Goal: Task Accomplishment & Management: Use online tool/utility

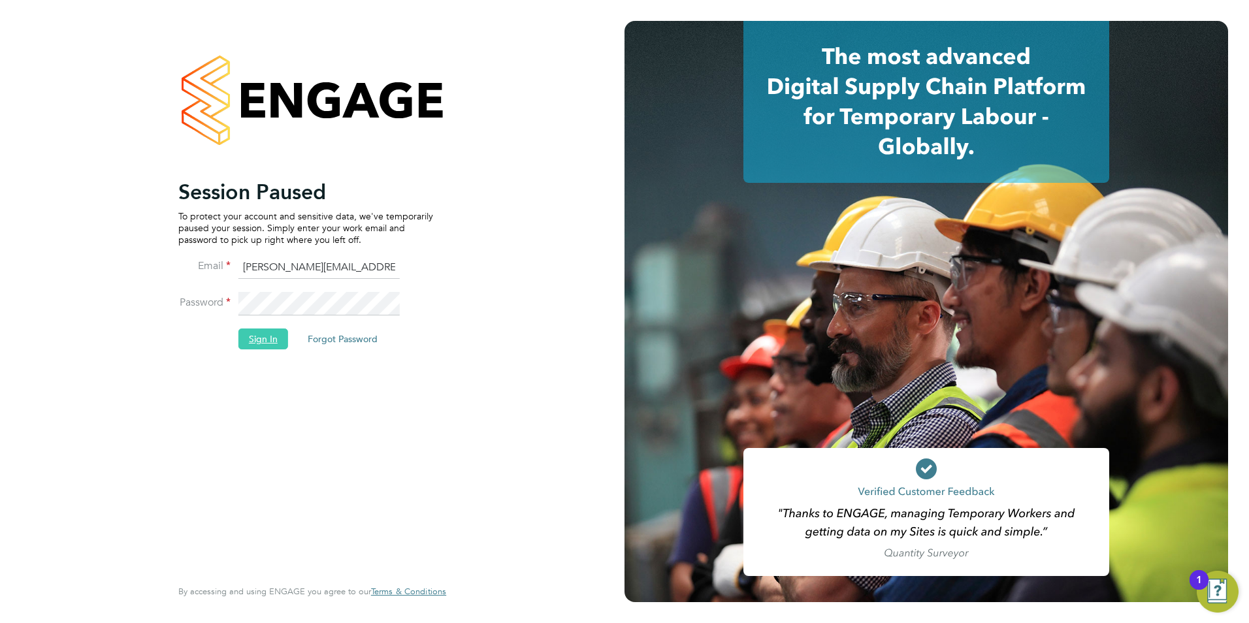
click at [255, 343] on button "Sign In" at bounding box center [263, 338] width 50 height 21
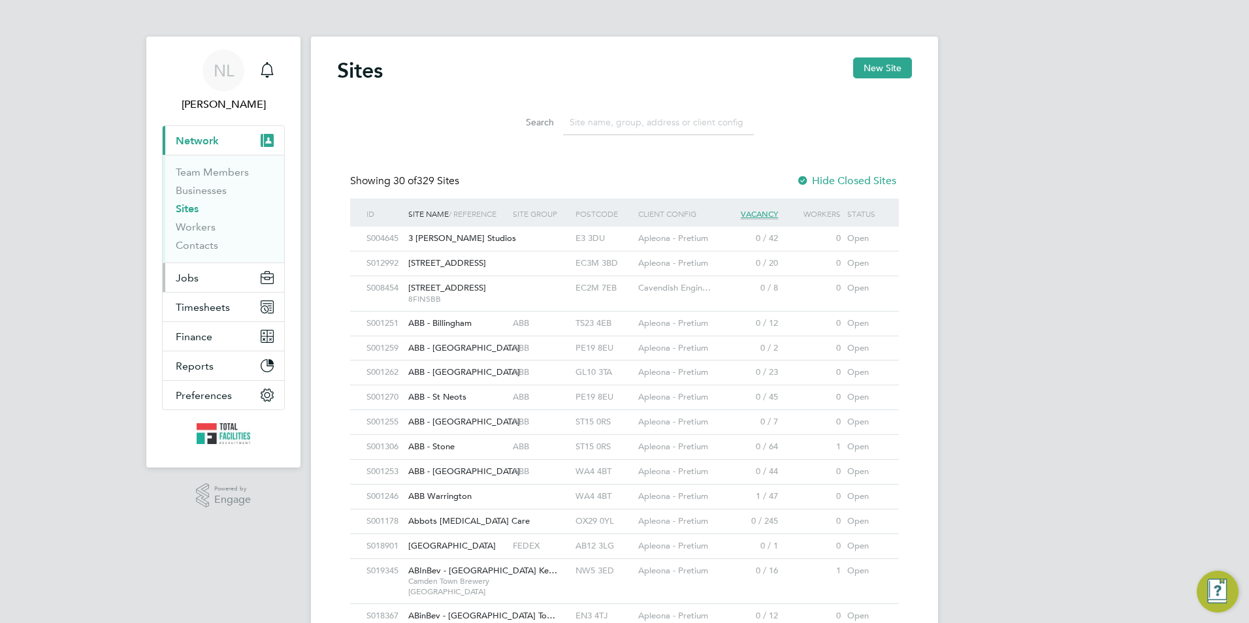
click at [227, 287] on button "Jobs" at bounding box center [223, 277] width 121 height 29
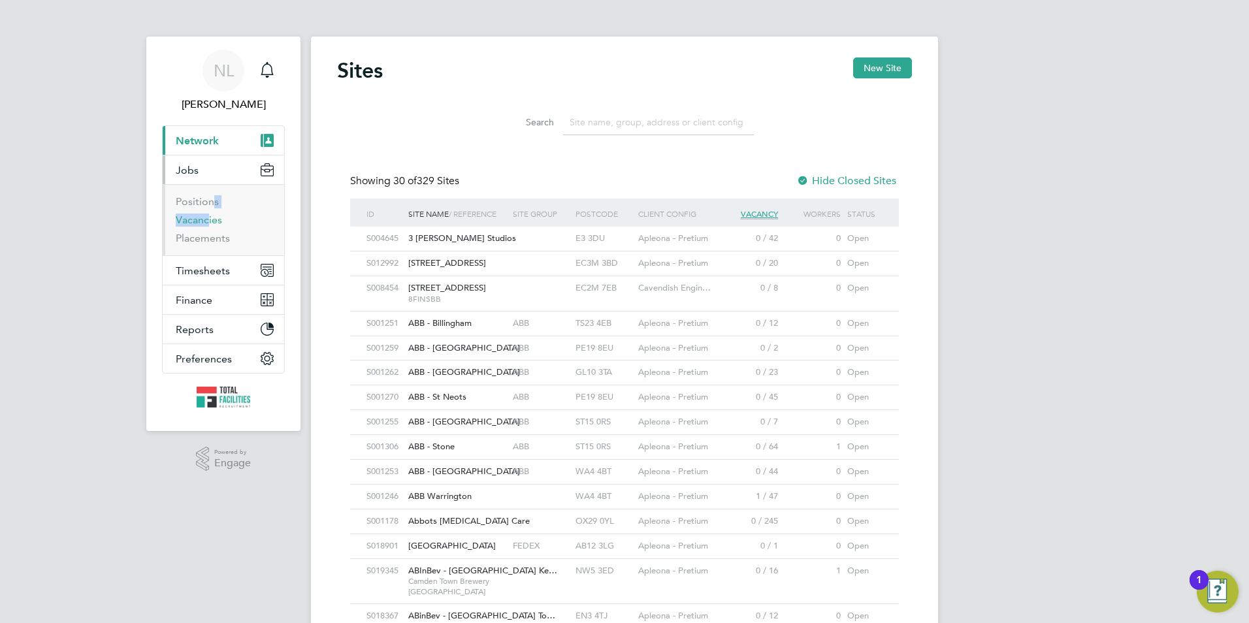
click at [205, 215] on ul "Positions Vacancies Placements" at bounding box center [223, 219] width 121 height 71
click at [204, 217] on link "Vacancies" at bounding box center [199, 220] width 46 height 12
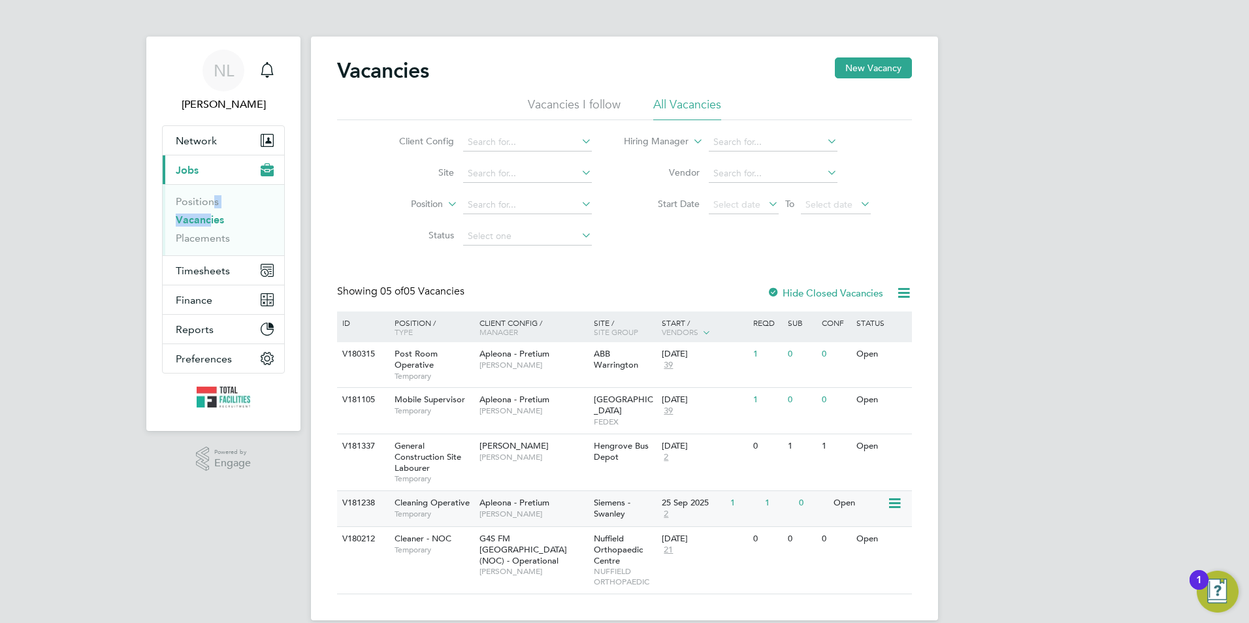
click at [696, 498] on div "25 Sep 2025" at bounding box center [692, 503] width 62 height 11
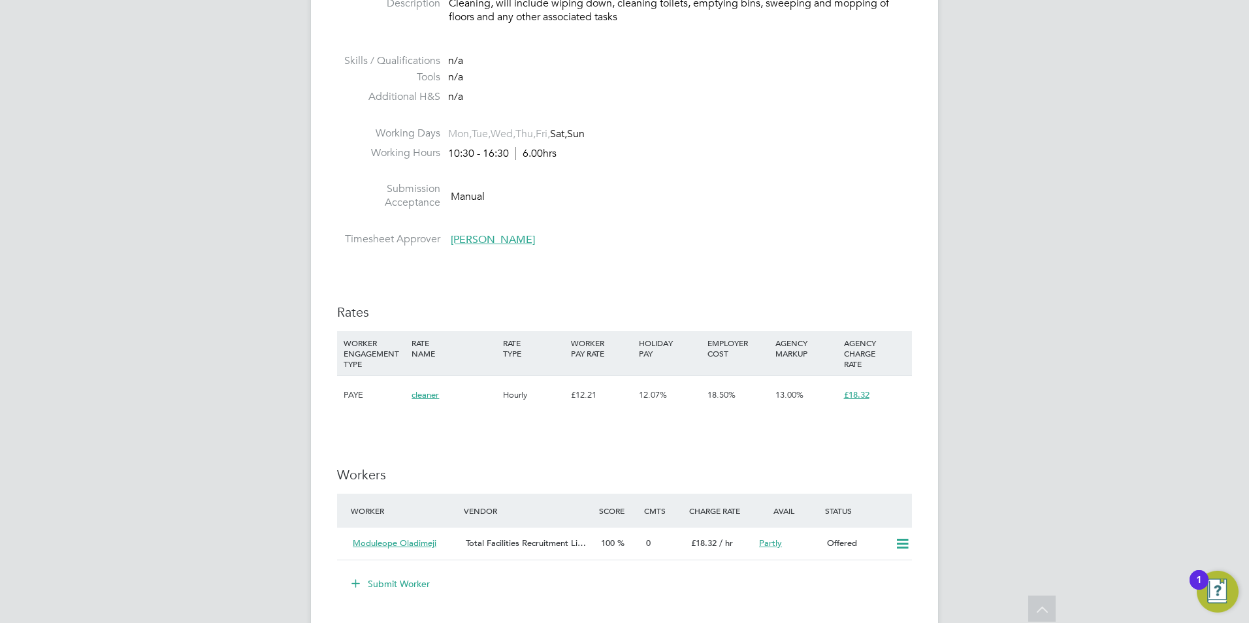
scroll to position [653, 0]
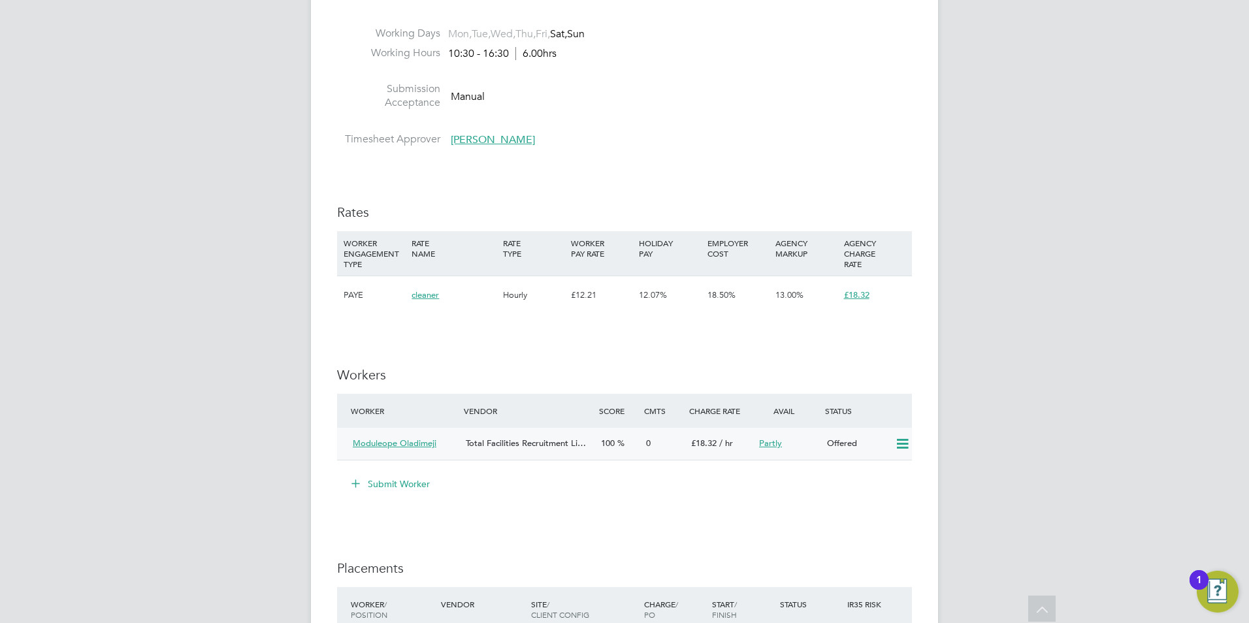
drag, startPoint x: 899, startPoint y: 440, endPoint x: 876, endPoint y: 458, distance: 29.3
click at [899, 441] on icon at bounding box center [902, 444] width 16 height 10
click at [879, 475] on li "Confirm" at bounding box center [883, 472] width 50 height 18
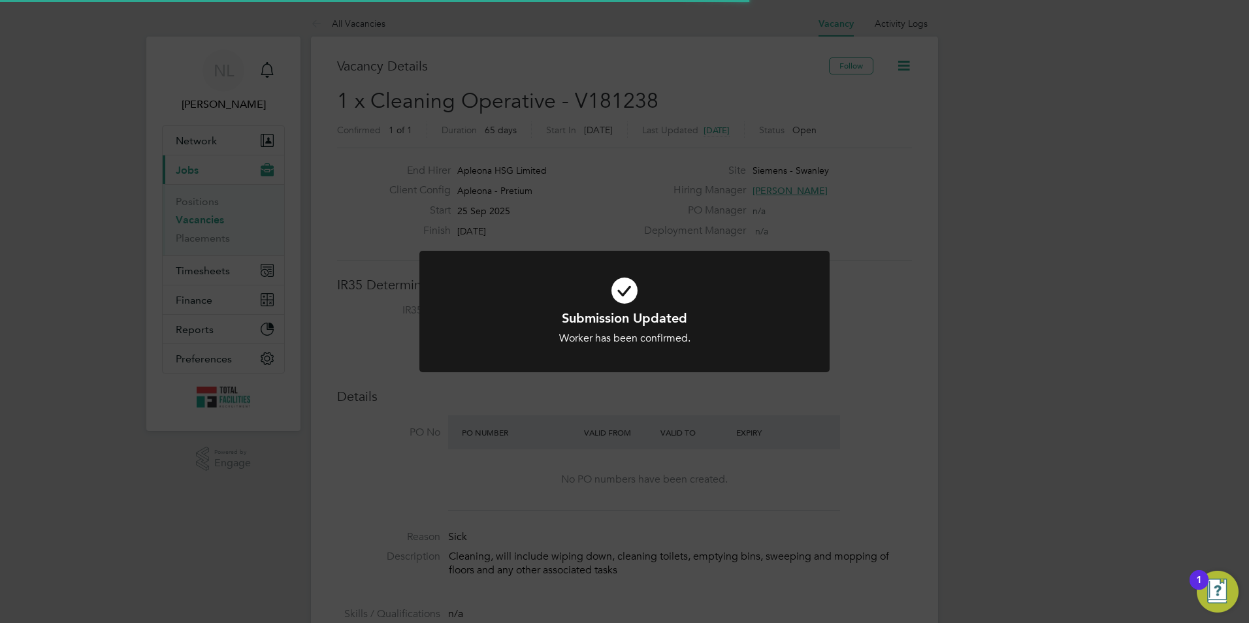
scroll to position [38, 114]
drag, startPoint x: 851, startPoint y: 486, endPoint x: 825, endPoint y: 488, distance: 26.3
click at [846, 489] on div "Submission Updated Worker has been confirmed. Cancel Okay" at bounding box center [624, 311] width 1249 height 623
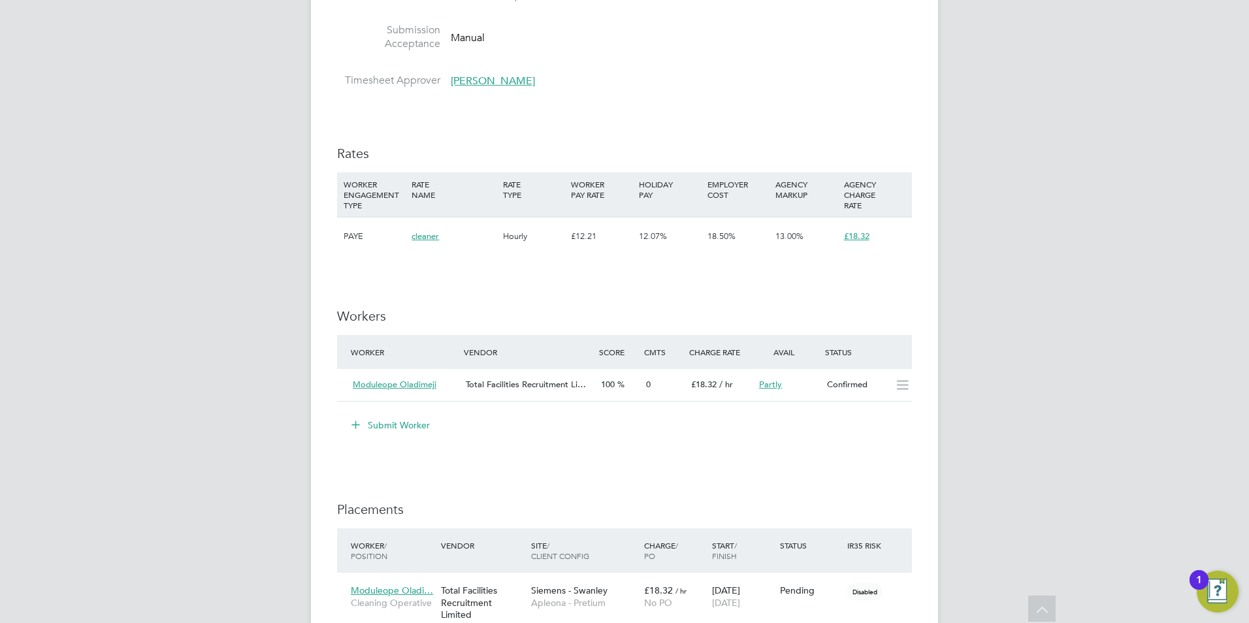
scroll to position [849, 0]
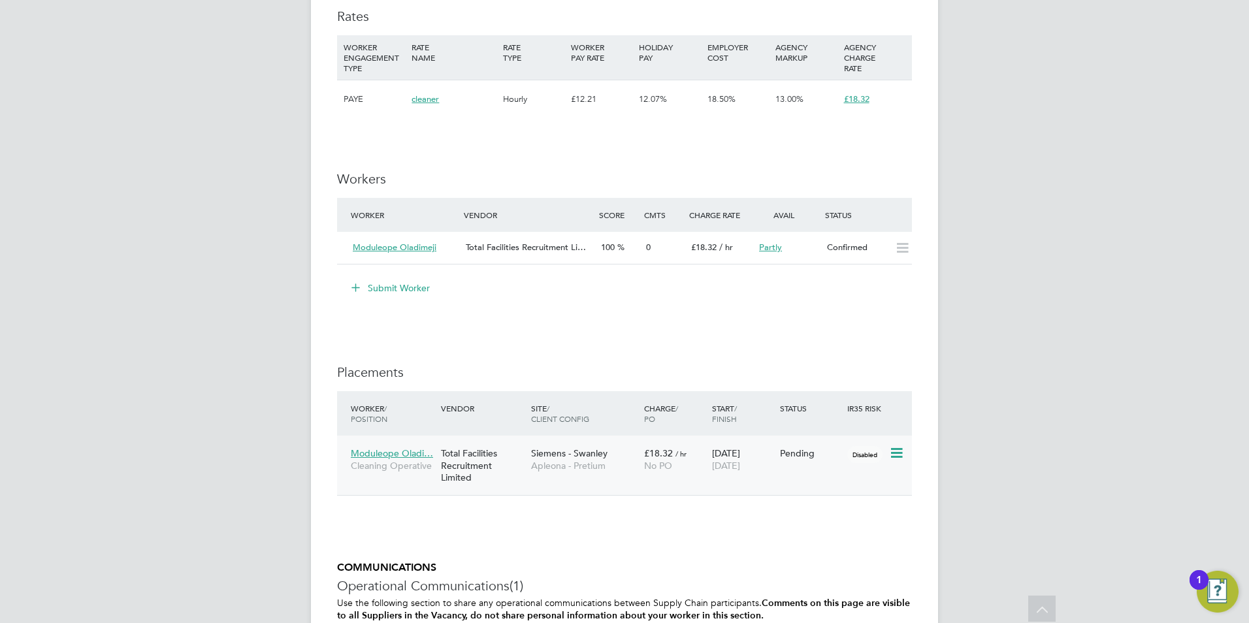
click at [893, 452] on icon at bounding box center [895, 453] width 13 height 16
click at [776, 534] on li "Start" at bounding box center [836, 535] width 134 height 18
type input "Brian Young"
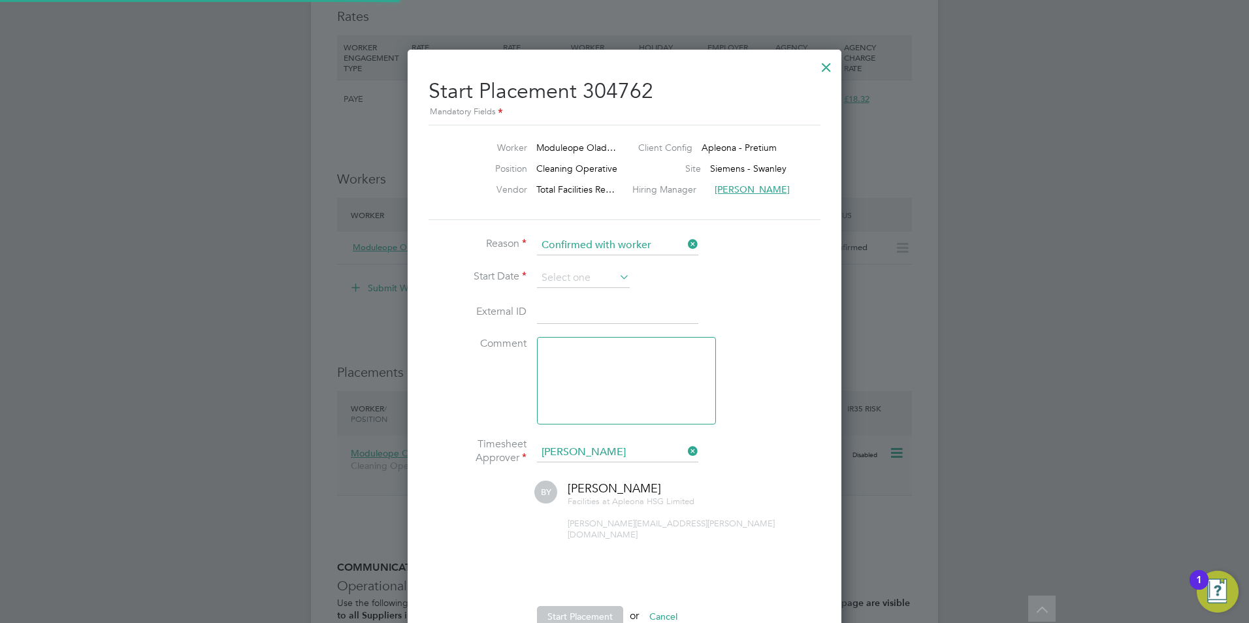
scroll to position [13, 162]
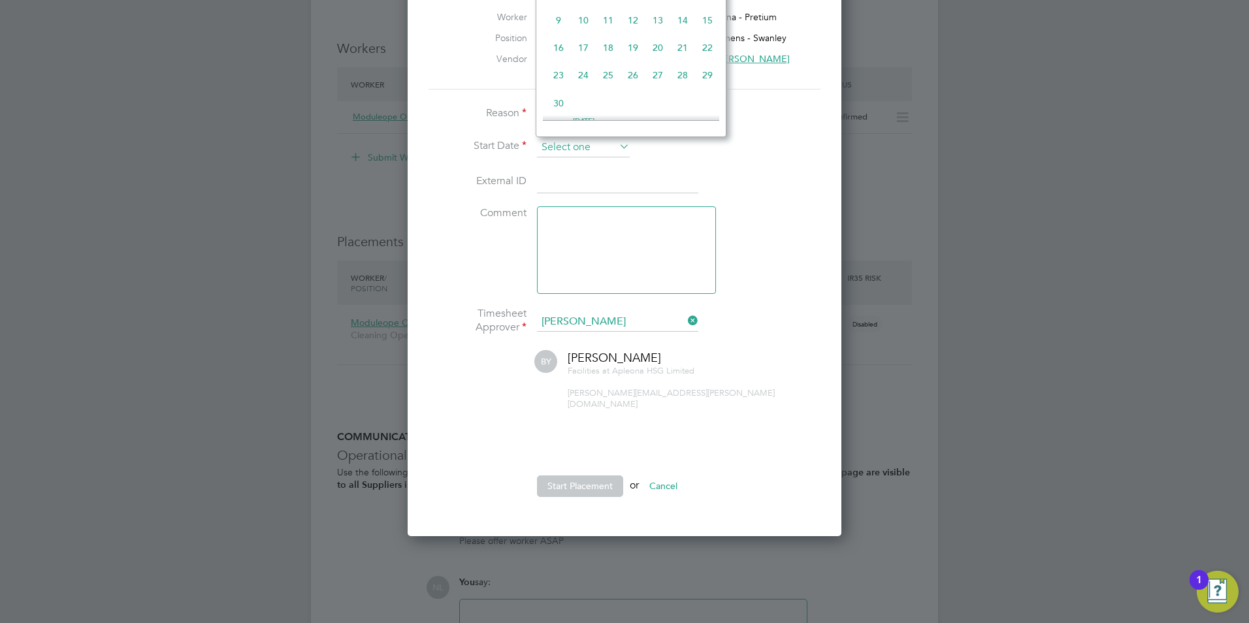
drag, startPoint x: 567, startPoint y: 153, endPoint x: 574, endPoint y: 155, distance: 6.8
click at [567, 153] on input at bounding box center [583, 148] width 93 height 20
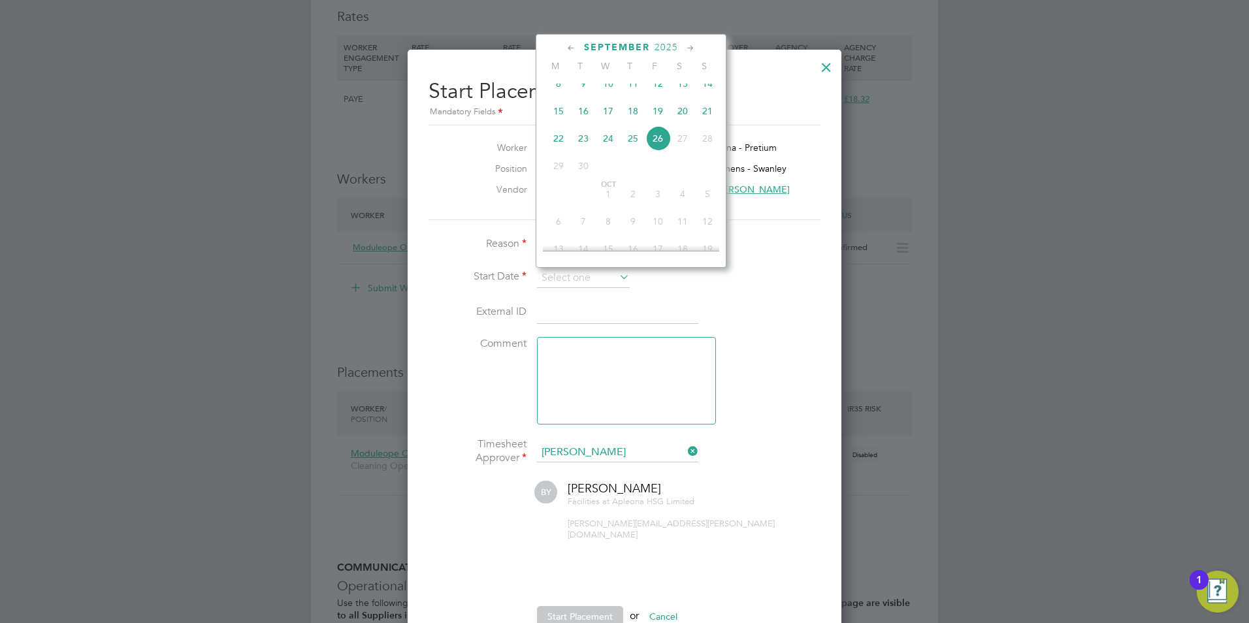
drag, startPoint x: 605, startPoint y: 151, endPoint x: 612, endPoint y: 176, distance: 25.2
click at [606, 149] on span "24" at bounding box center [608, 138] width 25 height 25
type input "24 Sep 2025"
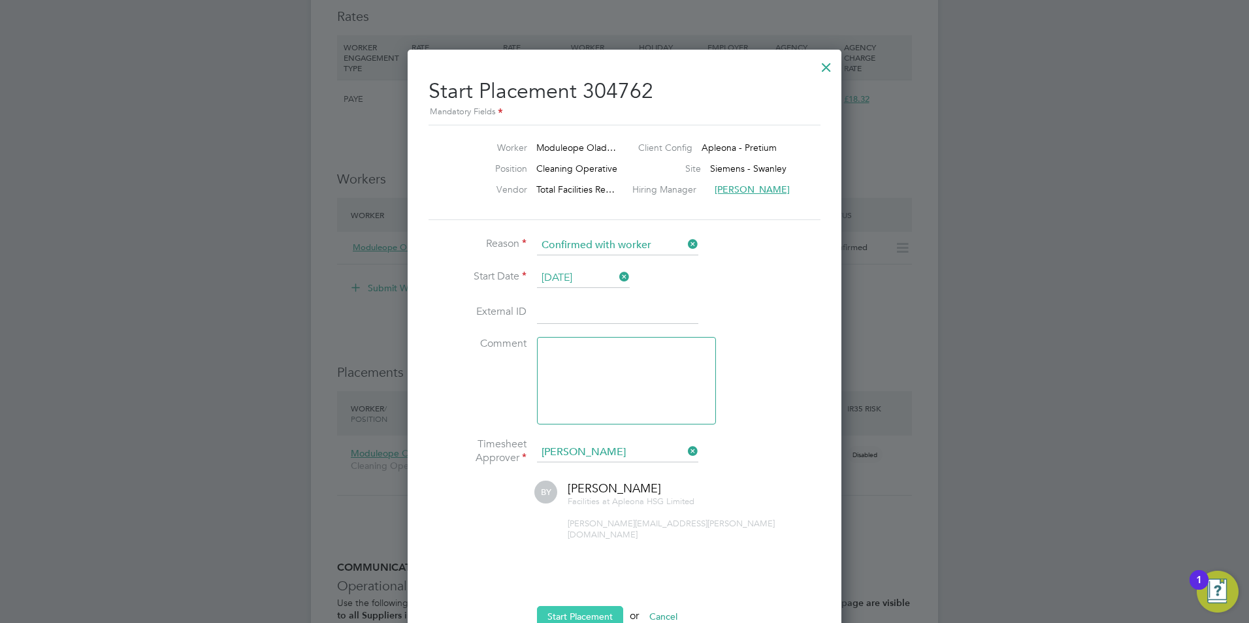
click at [577, 606] on button "Start Placement" at bounding box center [580, 616] width 86 height 21
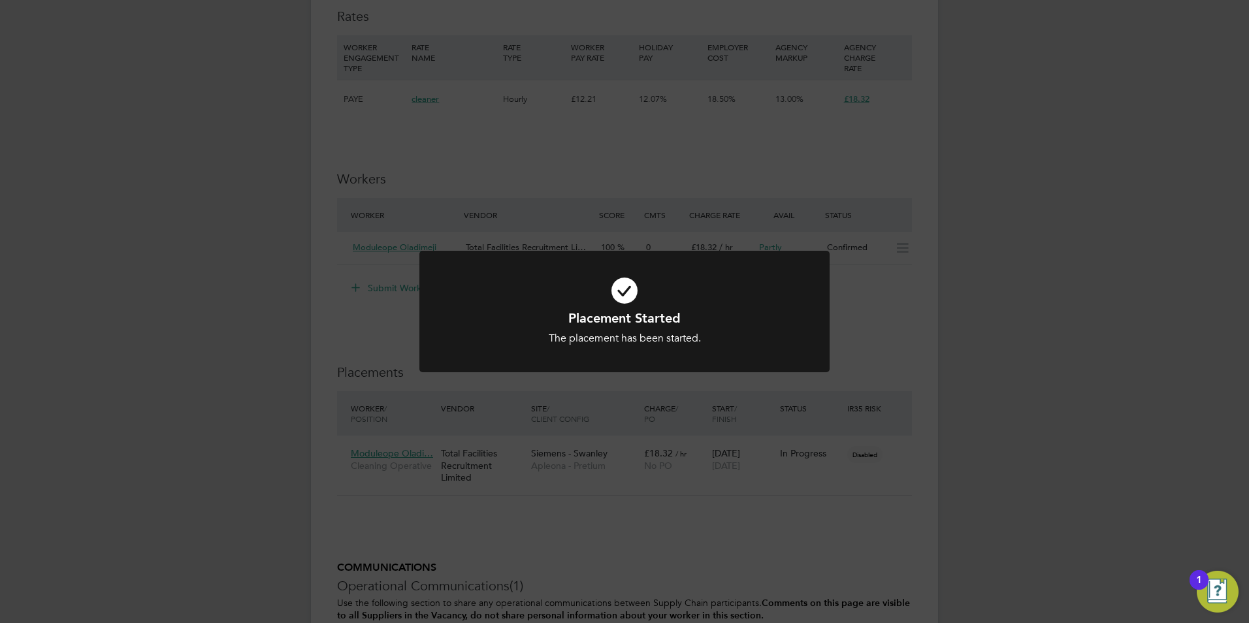
click at [729, 482] on div "Placement Started The placement has been started. Cancel Okay" at bounding box center [624, 311] width 1249 height 623
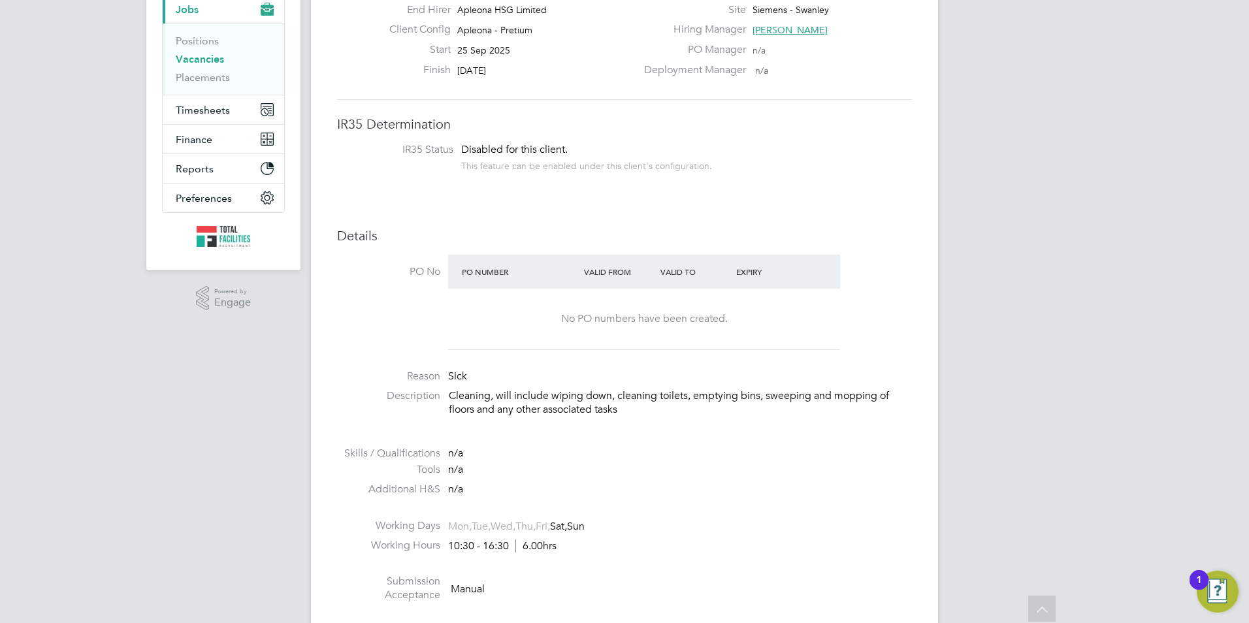
scroll to position [0, 0]
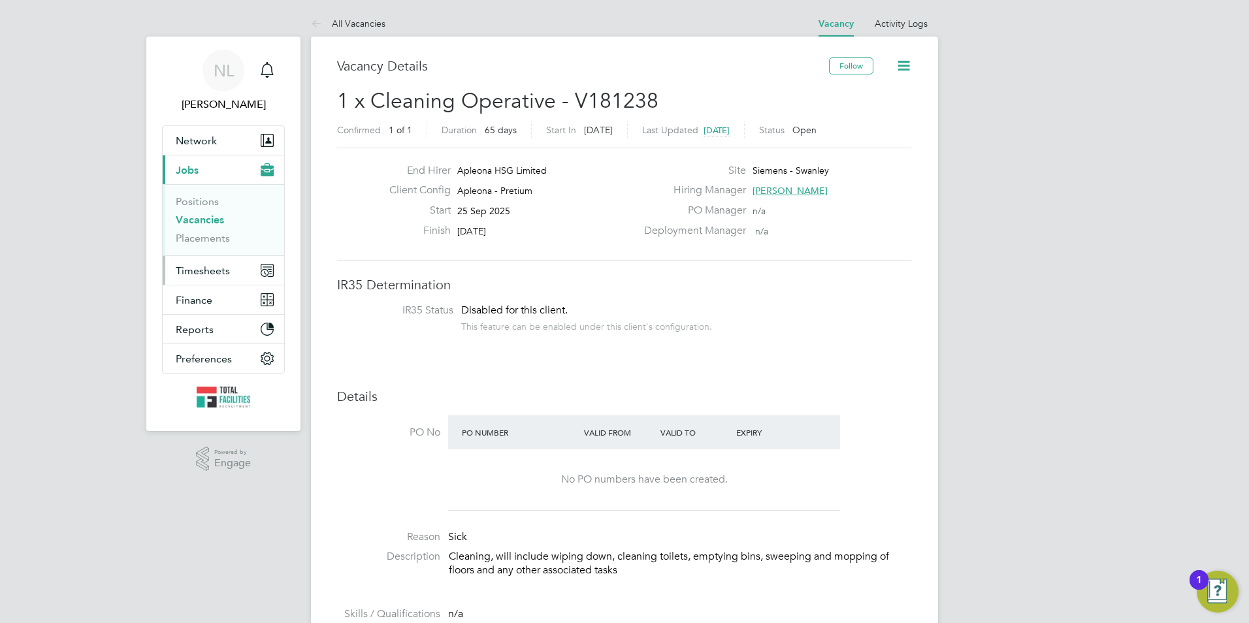
click at [195, 283] on button "Timesheets" at bounding box center [223, 270] width 121 height 29
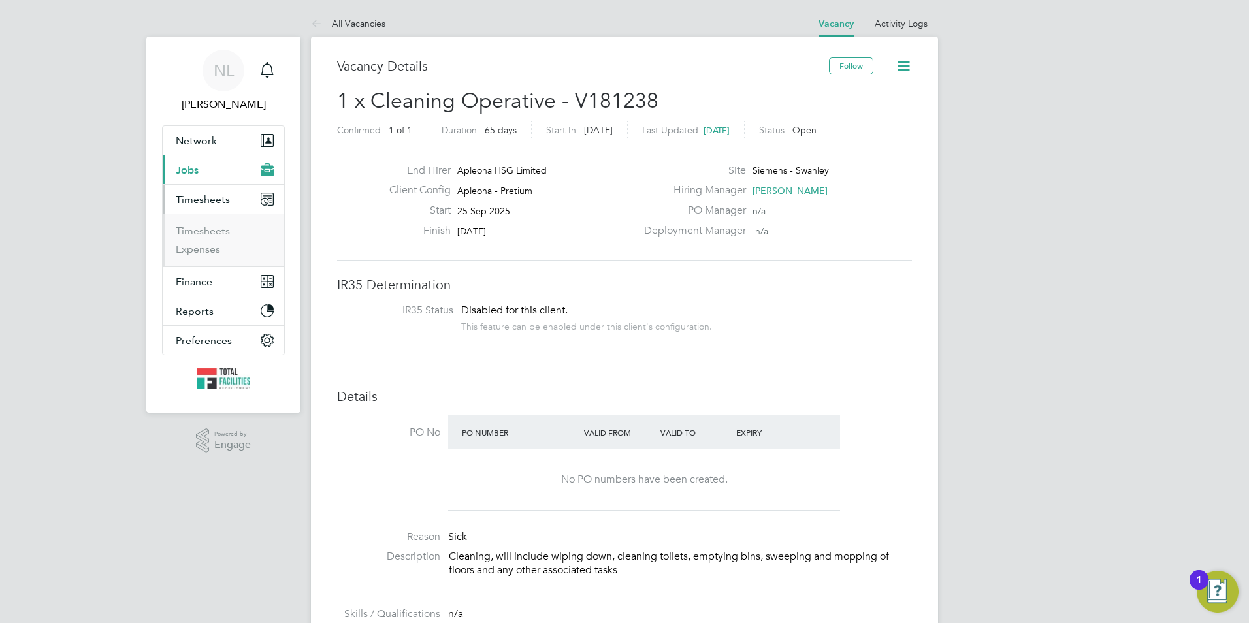
click at [217, 221] on ul "Timesheets Expenses" at bounding box center [223, 240] width 121 height 53
click at [216, 225] on link "Timesheets" at bounding box center [203, 231] width 54 height 12
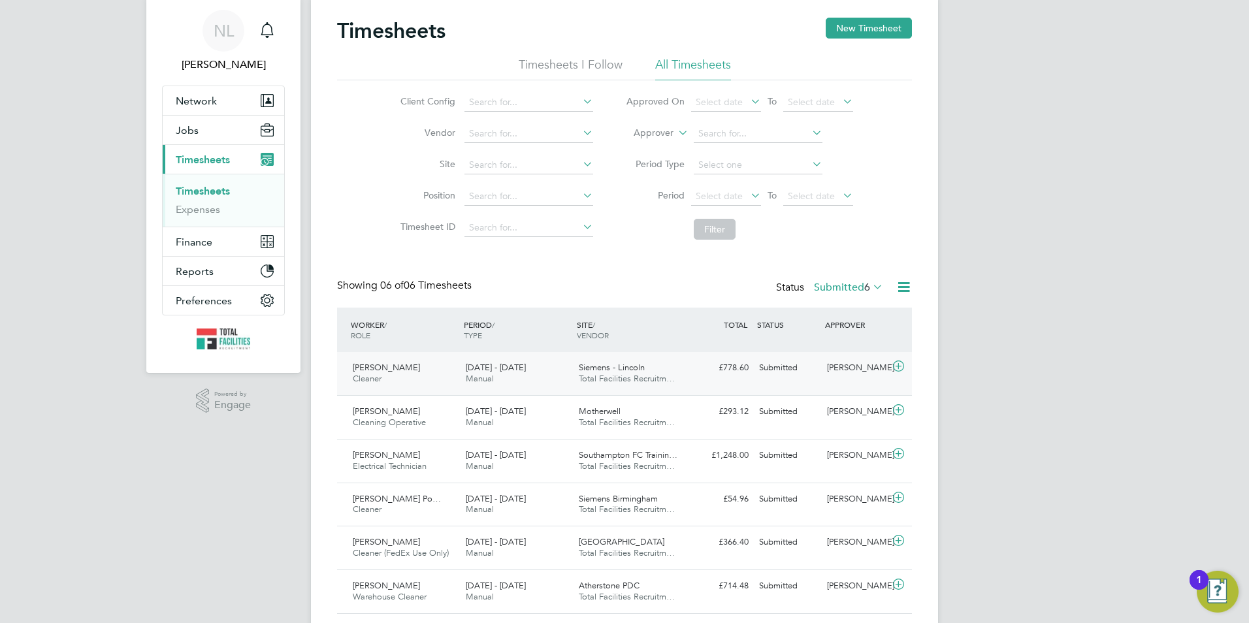
scroll to position [78, 0]
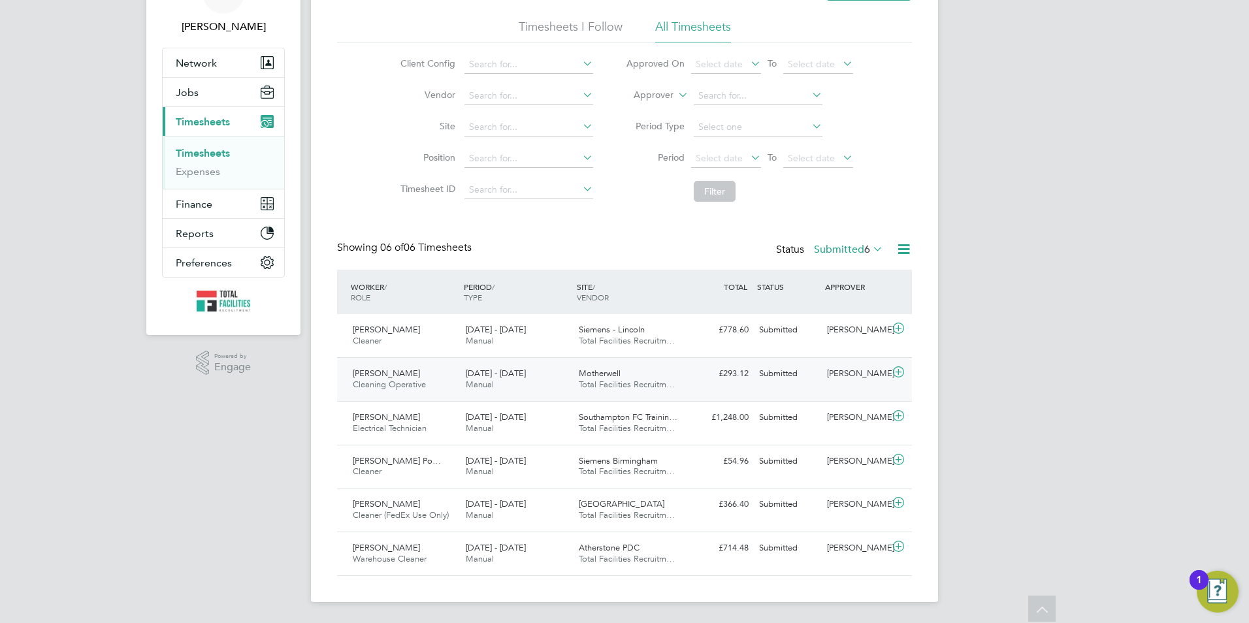
click at [829, 376] on div "Kirsten Renton" at bounding box center [855, 374] width 68 height 22
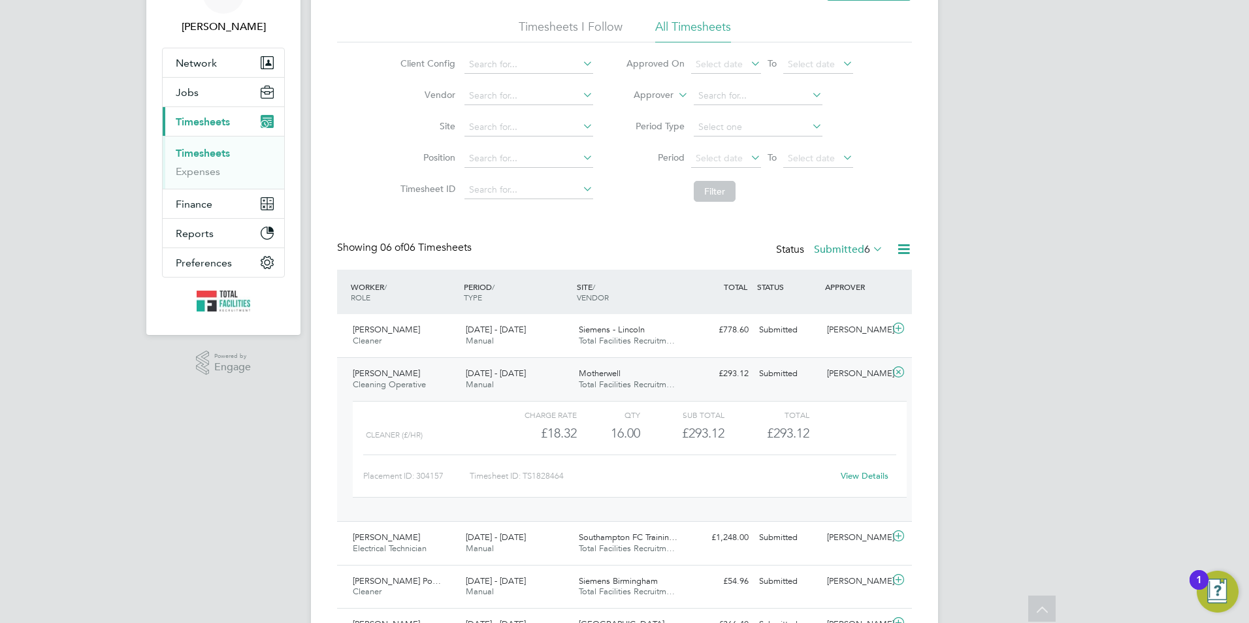
click at [864, 478] on link "View Details" at bounding box center [864, 475] width 48 height 11
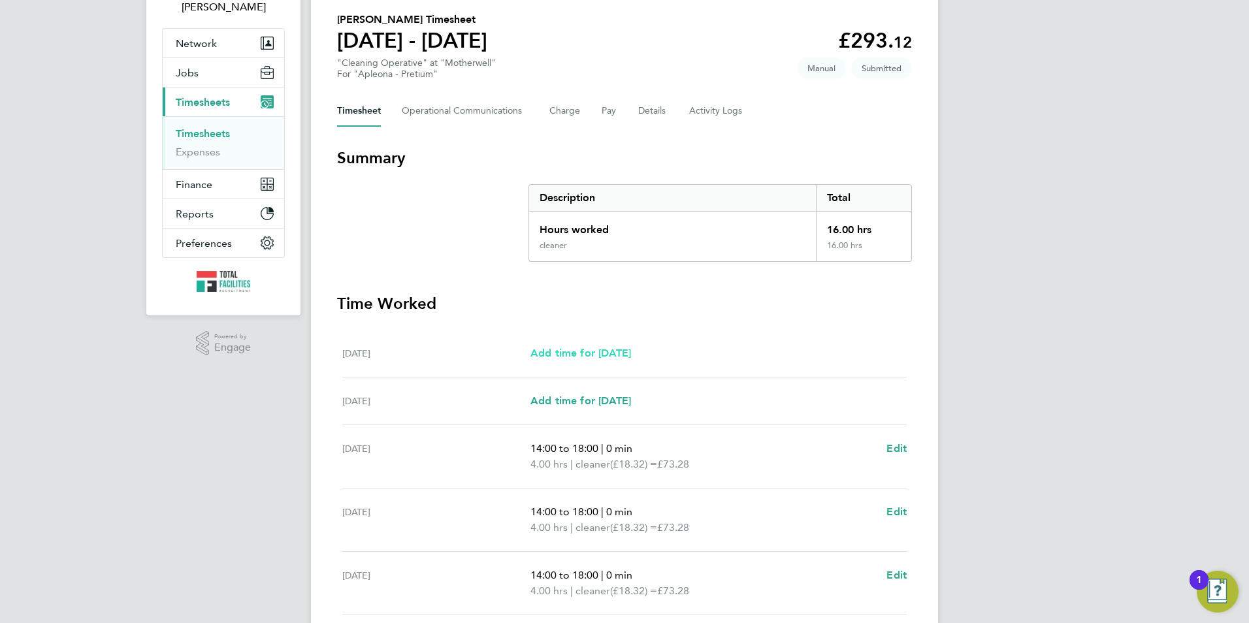
scroll to position [196, 0]
